Goal: Task Accomplishment & Management: Complete application form

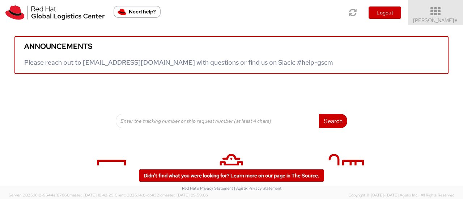
click at [451, 19] on span "Sharvari Gholap ▼" at bounding box center [435, 20] width 45 height 7
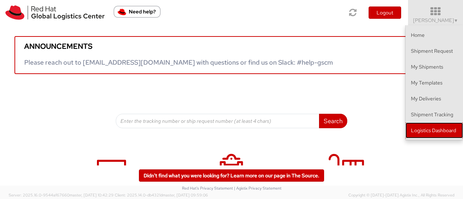
click at [441, 131] on link "Logistics Dashboard" at bounding box center [435, 131] width 58 height 16
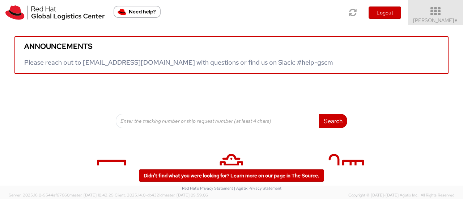
click at [434, 18] on span "Sharvari Gholap ▼" at bounding box center [435, 20] width 45 height 7
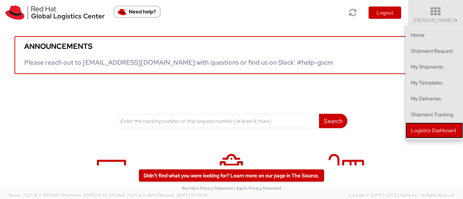
click at [441, 128] on link "Logistics Dashboard" at bounding box center [435, 131] width 58 height 16
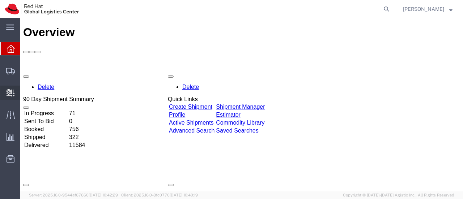
click at [0, 0] on span "Create Delivery" at bounding box center [0, 0] width 0 height 0
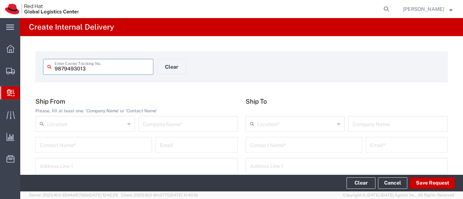
type input "9879493013"
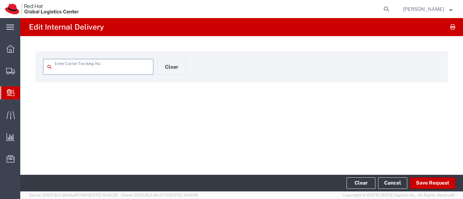
type input "9879493013"
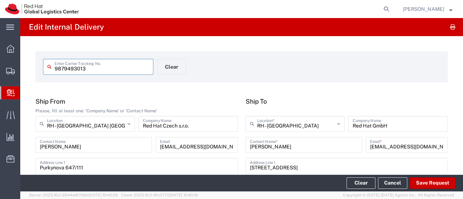
type input "Your Packaging"
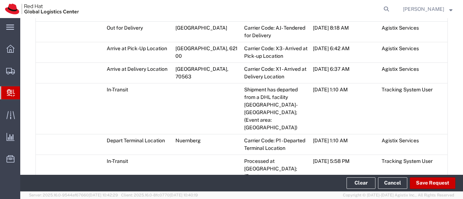
scroll to position [471, 0]
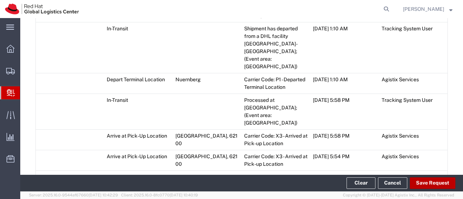
click at [430, 186] on button "Save Request" at bounding box center [433, 184] width 46 height 12
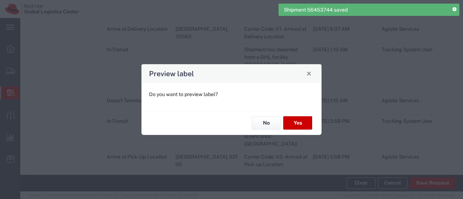
type input "Your Packaging"
click at [273, 125] on button "No" at bounding box center [266, 123] width 29 height 13
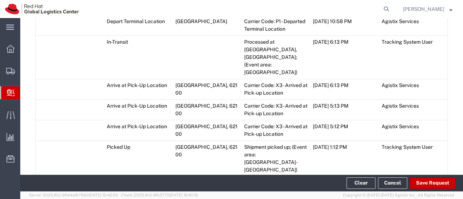
scroll to position [1047, 0]
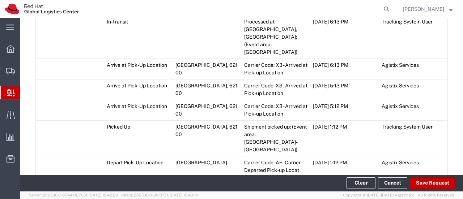
click at [76, 196] on span "Add Transit Event" at bounding box center [63, 199] width 41 height 6
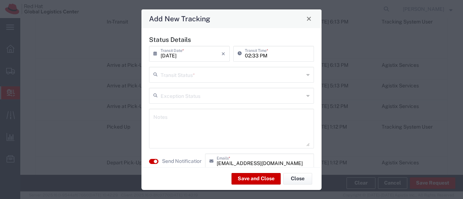
click at [199, 76] on input "text" at bounding box center [232, 74] width 143 height 13
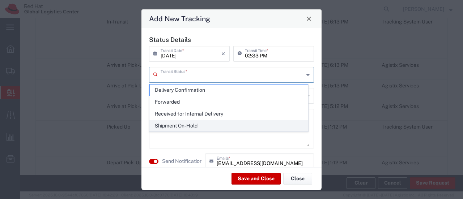
click at [193, 124] on span "Shipment On-Hold" at bounding box center [229, 126] width 158 height 11
type input "Shipment On-Hold"
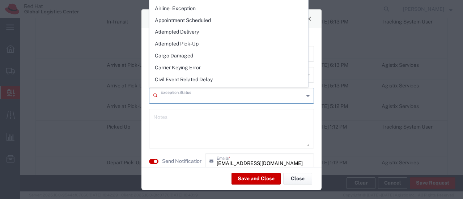
click at [197, 99] on input "text" at bounding box center [232, 95] width 143 height 13
click at [190, 123] on textarea at bounding box center [231, 128] width 156 height 35
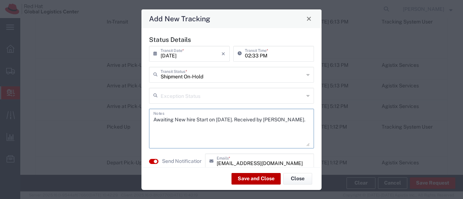
type textarea "Awaiting New hire Start on 18th August. Received by Sharvari Gholap."
click at [256, 180] on button "Save and Close" at bounding box center [256, 179] width 49 height 12
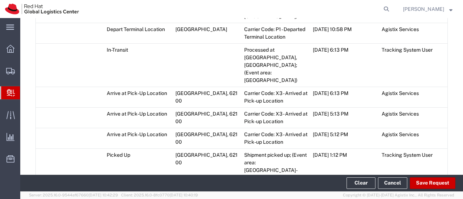
scroll to position [1075, 0]
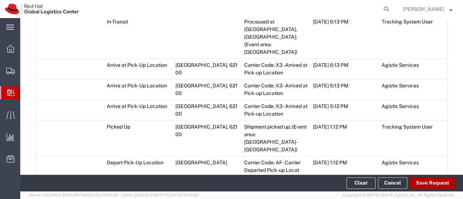
click at [424, 185] on button "Save Request" at bounding box center [433, 184] width 46 height 12
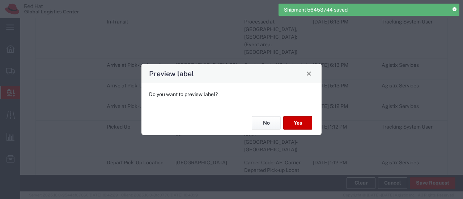
type input "Your Packaging"
click at [265, 123] on button "No" at bounding box center [266, 123] width 29 height 13
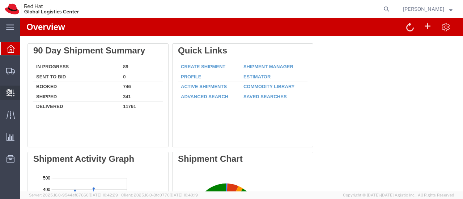
click at [0, 0] on span "Create Delivery" at bounding box center [0, 0] width 0 height 0
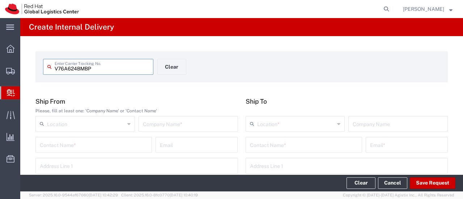
scroll to position [36, 0]
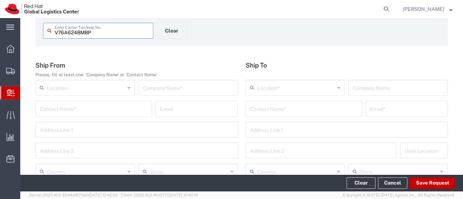
type input "V76A624BMBP"
click at [152, 93] on input "text" at bounding box center [188, 87] width 91 height 13
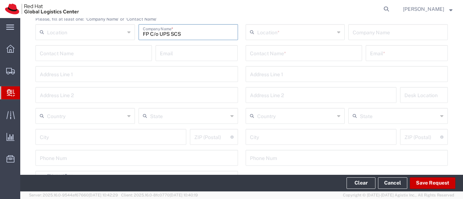
scroll to position [109, 0]
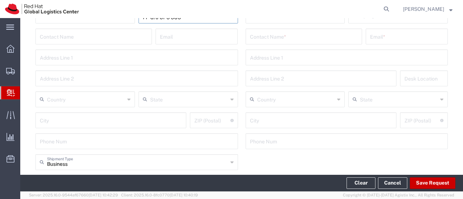
type input "FP C/o UPS SCS"
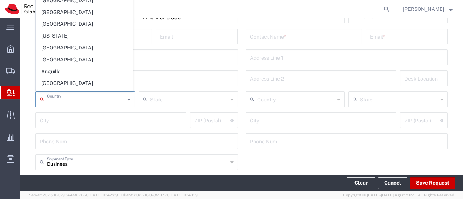
click at [86, 103] on input "text" at bounding box center [86, 99] width 78 height 13
type input "t"
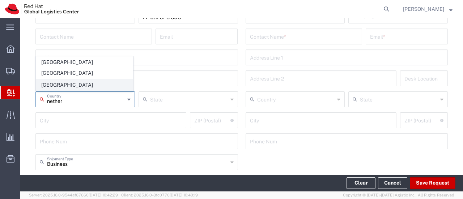
click at [72, 87] on span "Netherlands" at bounding box center [84, 85] width 97 height 11
type input "Netherlands"
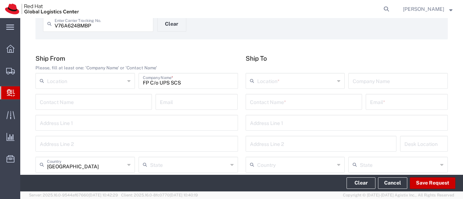
scroll to position [36, 0]
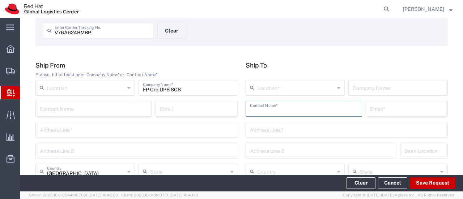
click at [294, 113] on input "text" at bounding box center [304, 108] width 108 height 13
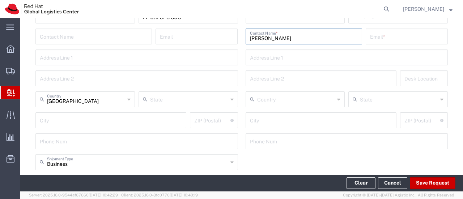
scroll to position [72, 0]
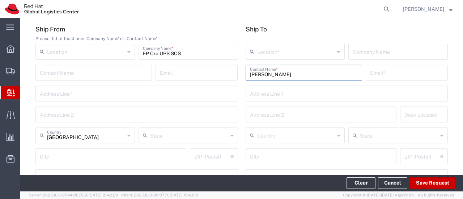
click at [289, 73] on input "eric lavarde" at bounding box center [304, 72] width 108 height 13
drag, startPoint x: 291, startPoint y: 75, endPoint x: 238, endPoint y: 76, distance: 53.6
click at [238, 76] on div "Ship From Please, fill at least one: 'Company Name' or 'Contact Name' Location …" at bounding box center [242, 107] width 420 height 165
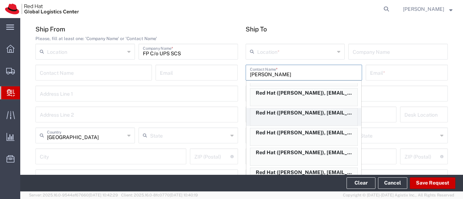
scroll to position [0, 0]
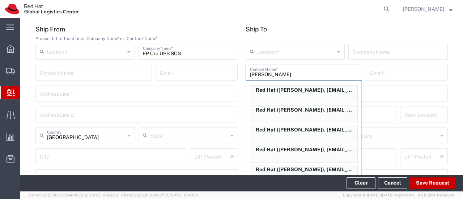
drag, startPoint x: 270, startPoint y: 77, endPoint x: 222, endPoint y: 77, distance: 47.8
click at [222, 77] on div "Ship From Please, fill at least one: 'Company Name' or 'Contact Name' Location …" at bounding box center [242, 107] width 420 height 165
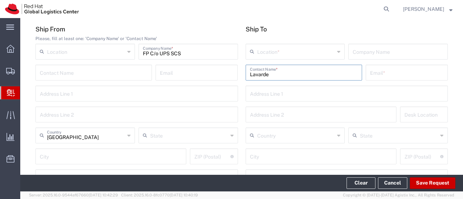
drag, startPoint x: 279, startPoint y: 75, endPoint x: 246, endPoint y: 77, distance: 33.4
click at [246, 77] on div "Lavarde Contact Name *" at bounding box center [304, 73] width 117 height 16
type input "Eric Lavarde"
click at [291, 54] on input "text" at bounding box center [296, 51] width 78 height 13
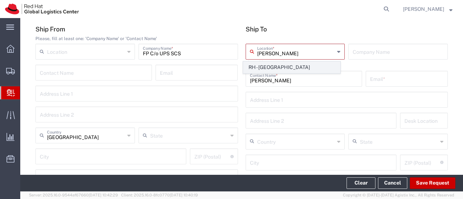
click at [284, 68] on span "RH - Stuttgart" at bounding box center [292, 67] width 97 height 11
type input "RH - Stuttgart"
type input "Red Hat GmbH"
type input "Wankelstrasse 5"
type input "Germany"
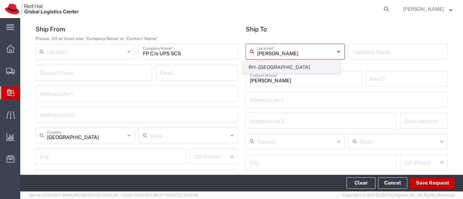
type input "STUTTGART"
type input "70563"
type input "49 711 964 370"
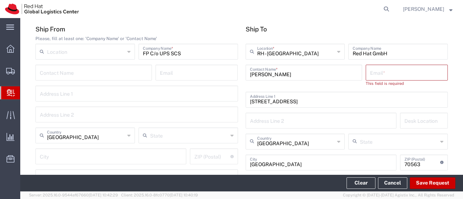
click at [387, 76] on input "text" at bounding box center [406, 72] width 73 height 13
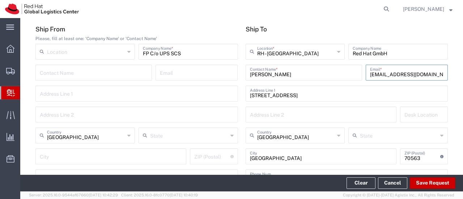
type input "elavarde@redhat.com"
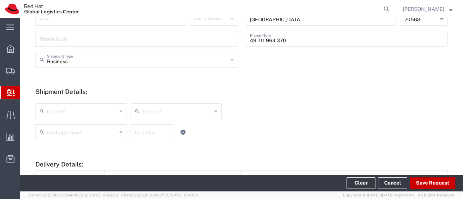
scroll to position [253, 0]
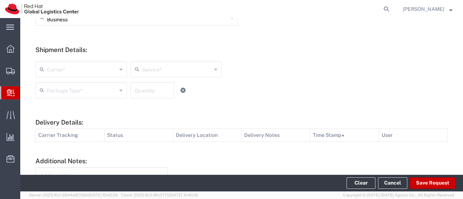
click at [93, 70] on input "text" at bounding box center [82, 69] width 70 height 13
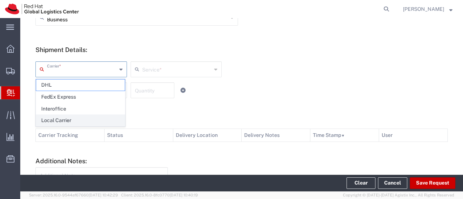
click at [73, 117] on span "Local Carrier" at bounding box center [80, 120] width 89 height 11
type input "Local Carrier"
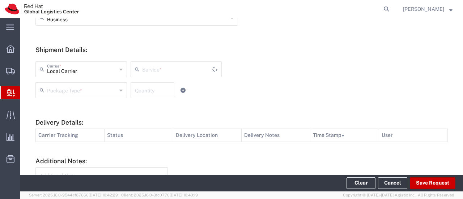
type input "Local_Ground"
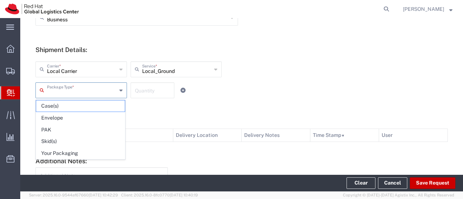
click at [104, 93] on input "text" at bounding box center [82, 90] width 70 height 13
click at [62, 153] on span "Your Packaging" at bounding box center [80, 153] width 89 height 11
type input "Your Packaging"
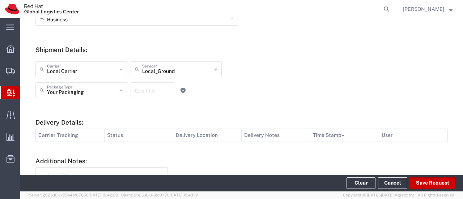
click at [139, 93] on input "number" at bounding box center [152, 90] width 35 height 13
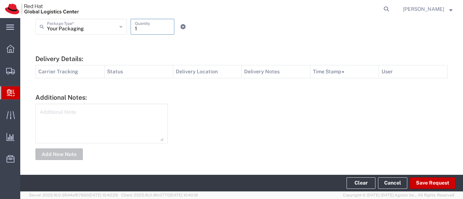
scroll to position [318, 0]
type input "1"
click at [422, 186] on button "Save Request" at bounding box center [433, 184] width 46 height 12
type input "Netherlands"
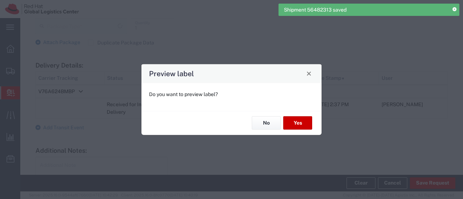
type input "Your Packaging"
type input "Local_Ground"
click at [262, 124] on button "No" at bounding box center [266, 123] width 29 height 13
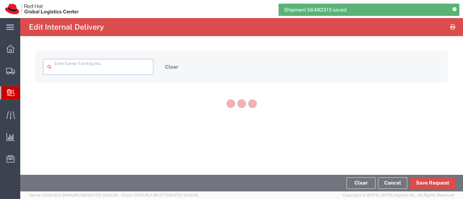
type input "V76A624BMBP"
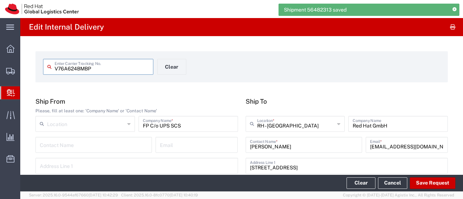
type input "Your Packaging"
type input "Local_Ground"
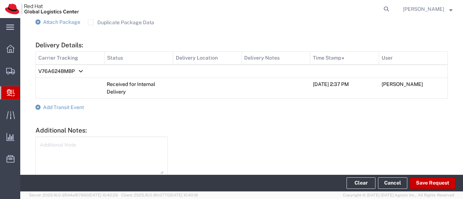
scroll to position [358, 0]
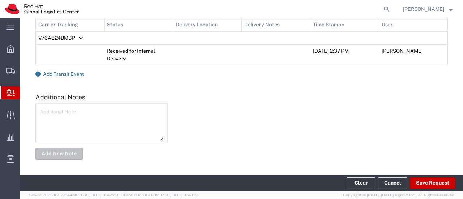
click at [56, 71] on span "Add Transit Event" at bounding box center [63, 74] width 41 height 6
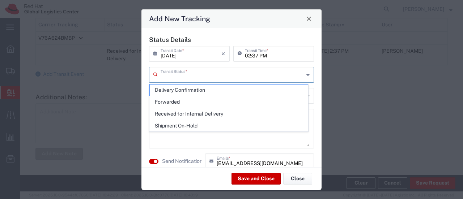
click at [214, 75] on input "text" at bounding box center [232, 74] width 143 height 13
click at [208, 91] on span "Delivery Confirmation" at bounding box center [229, 90] width 158 height 11
type input "Delivery Confirmation"
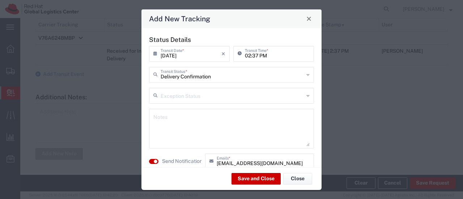
click at [186, 126] on textarea at bounding box center [231, 128] width 156 height 35
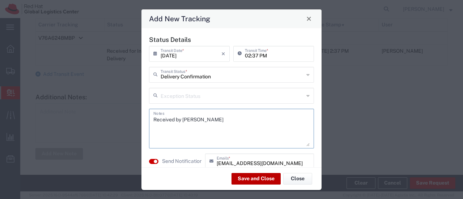
type textarea "Received by Eric Lavarde"
click at [248, 178] on button "Save and Close" at bounding box center [256, 179] width 49 height 12
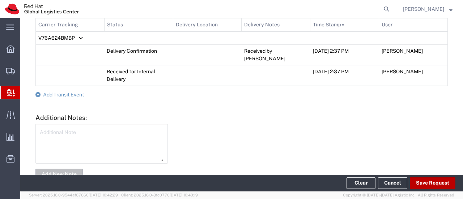
click at [421, 182] on button "Save Request" at bounding box center [433, 184] width 46 height 12
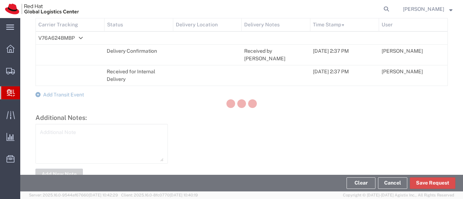
scroll to position [371, 0]
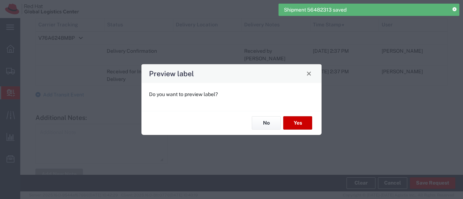
type input "Local_Ground"
type input "Your Packaging"
click at [274, 126] on button "No" at bounding box center [266, 123] width 29 height 13
